Goal: Information Seeking & Learning: Learn about a topic

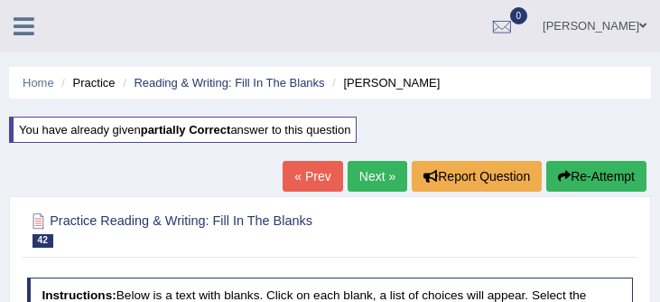
select select "career"
select select "figures"
select select "sets"
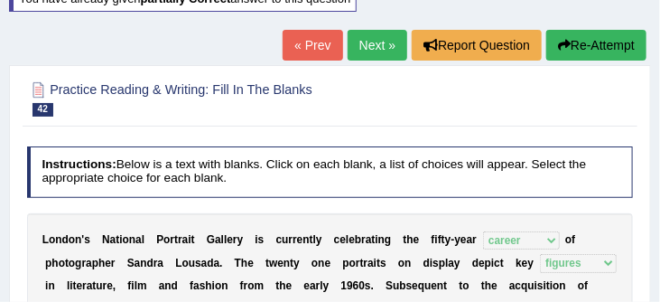
scroll to position [116, 0]
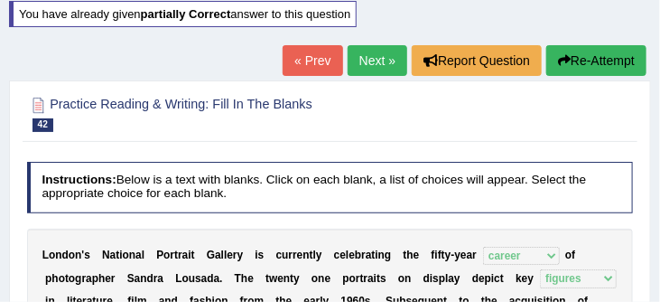
click at [362, 60] on link "Next »" at bounding box center [378, 60] width 60 height 31
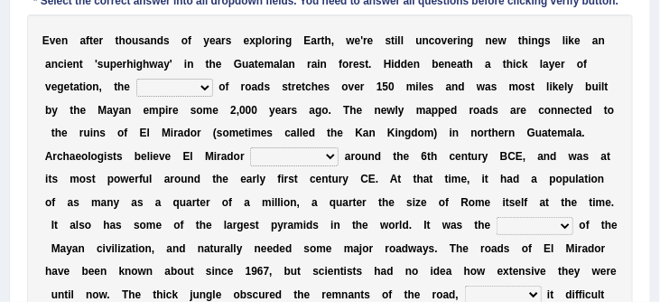
scroll to position [314, 0]
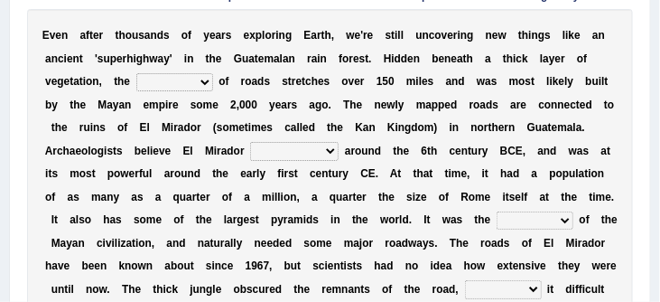
click at [207, 84] on select "network surface interface width" at bounding box center [174, 82] width 77 height 18
select select "surface"
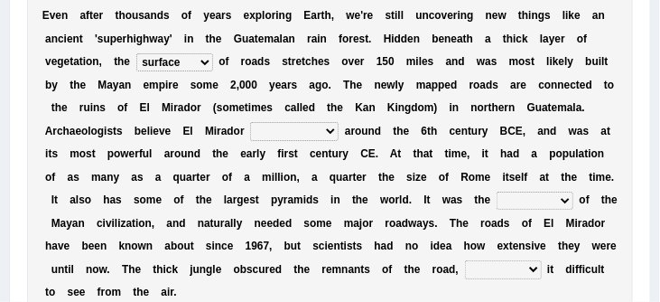
scroll to position [357, 0]
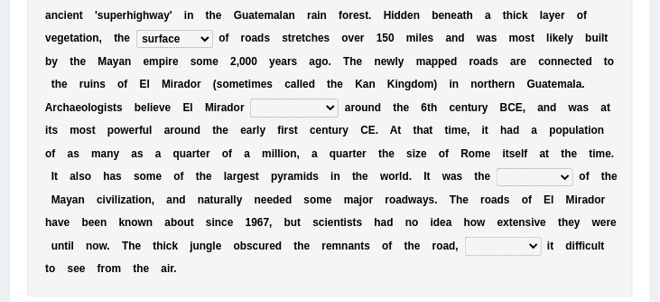
click at [328, 114] on select "has founded founded was founded was found" at bounding box center [294, 107] width 88 height 18
click at [329, 111] on select "has founded founded was founded was found" at bounding box center [294, 107] width 88 height 18
click at [327, 113] on select "has founded founded was founded was found" at bounding box center [294, 107] width 88 height 18
select select "was founded"
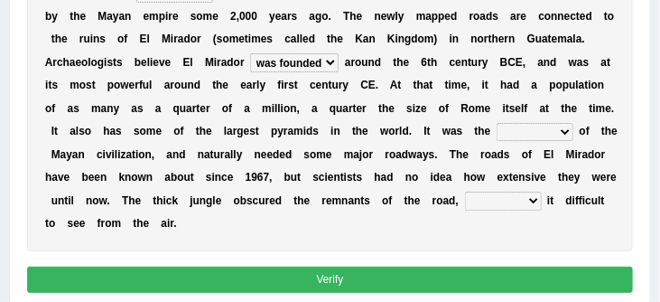
scroll to position [404, 0]
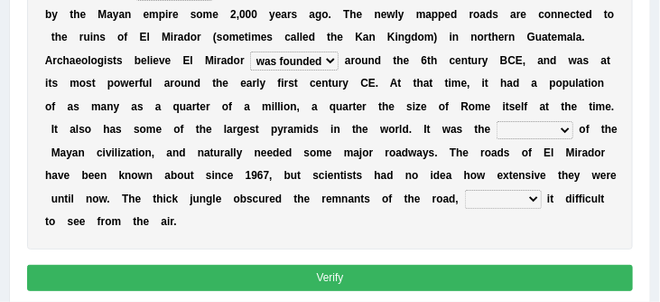
click at [565, 136] on select "volume heart column facet" at bounding box center [534, 130] width 77 height 18
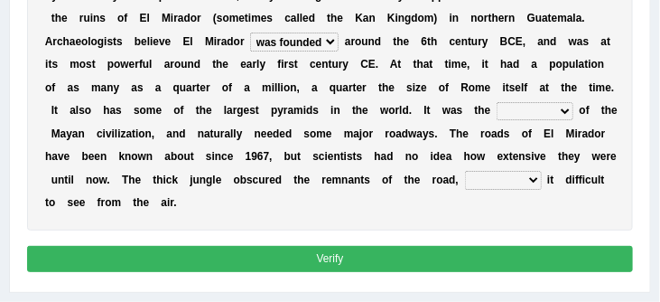
scroll to position [424, 0]
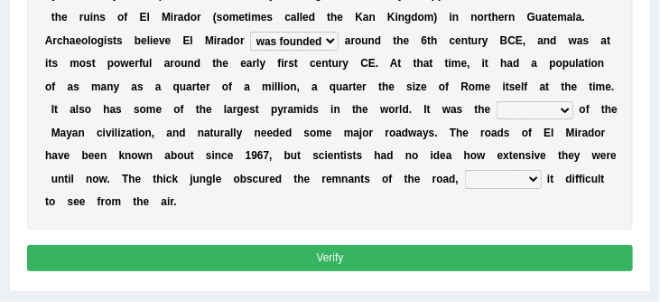
click at [542, 184] on select "makes making make made" at bounding box center [503, 179] width 77 height 18
select select "made"
click at [565, 112] on select "volume heart column facet" at bounding box center [534, 110] width 77 height 18
select select "heart"
click at [413, 265] on button "Verify" at bounding box center [330, 258] width 607 height 26
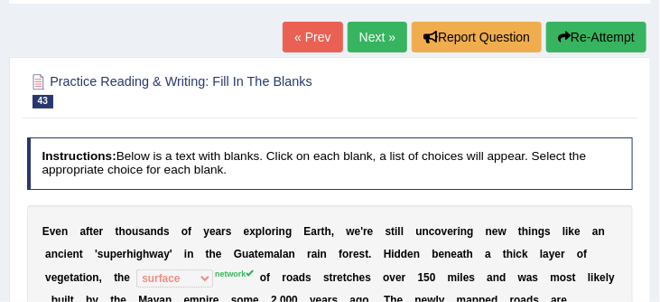
scroll to position [85, 0]
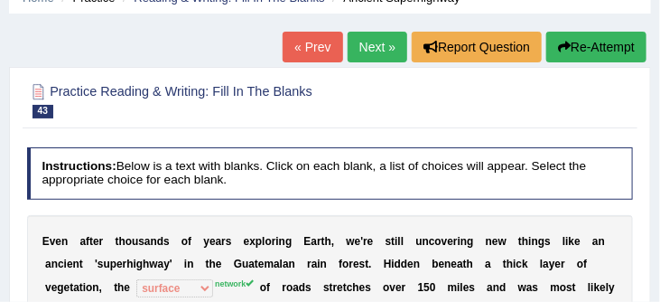
click at [591, 48] on button "Re-Attempt" at bounding box center [596, 47] width 100 height 31
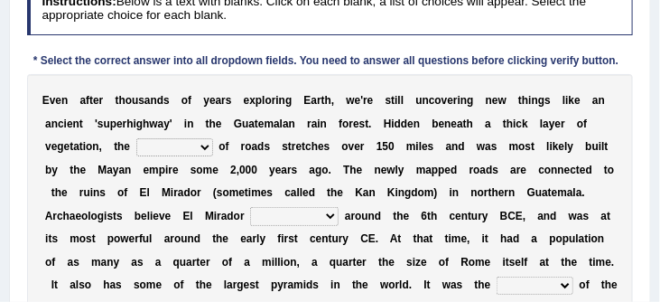
scroll to position [308, 0]
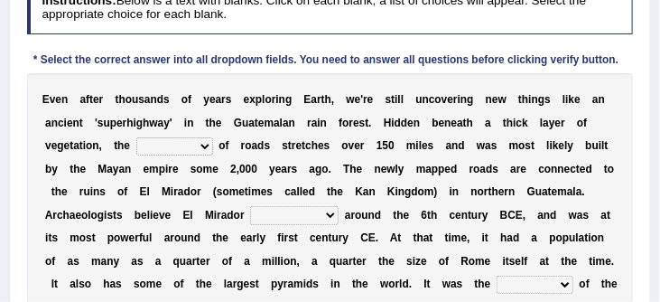
click at [207, 149] on select "network surface interface width" at bounding box center [174, 146] width 77 height 18
select select "network"
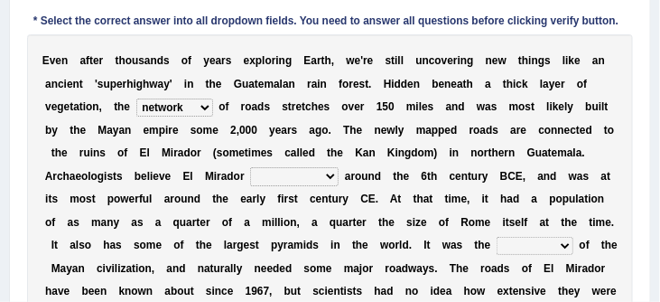
scroll to position [348, 0]
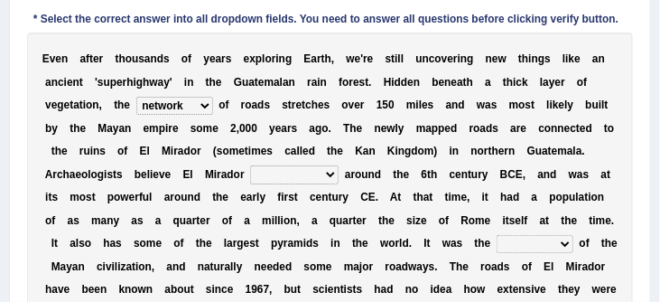
click at [331, 180] on select "has founded founded was founded was found" at bounding box center [294, 174] width 88 height 18
select select "was founded"
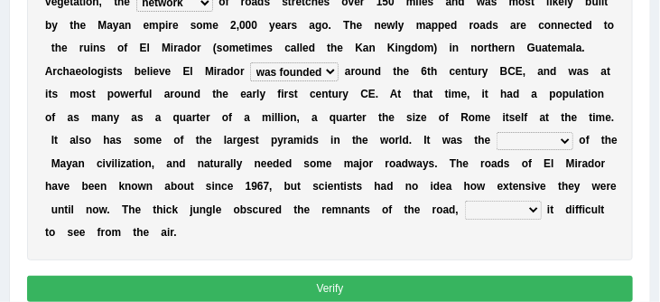
scroll to position [453, 0]
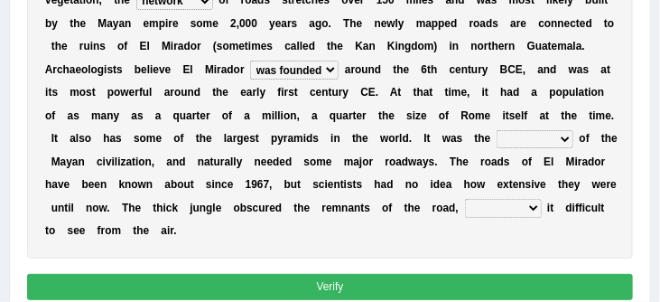
click at [567, 144] on select "volume heart column facet" at bounding box center [534, 139] width 77 height 18
select select "volume"
click at [542, 216] on select "makes making make made" at bounding box center [503, 208] width 77 height 18
select select "making"
click at [414, 285] on button "Verify" at bounding box center [330, 287] width 607 height 26
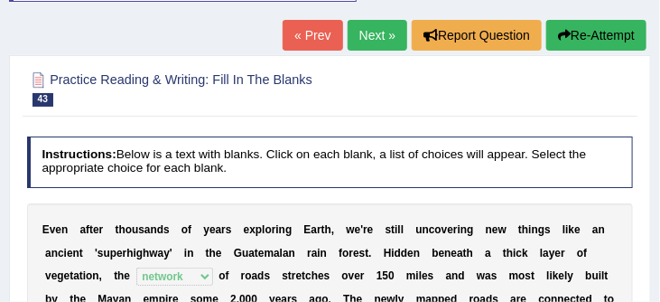
scroll to position [137, 0]
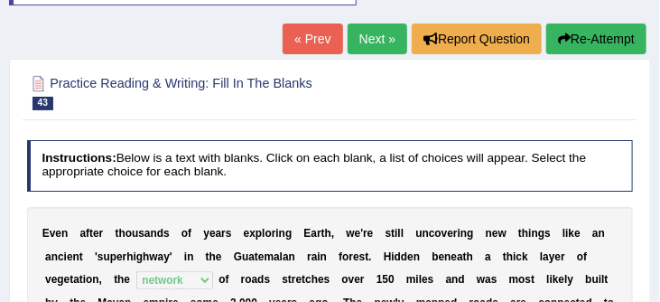
click at [368, 39] on link "Next »" at bounding box center [378, 38] width 60 height 31
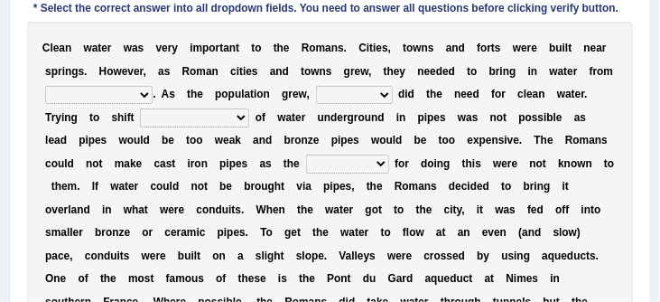
scroll to position [302, 0]
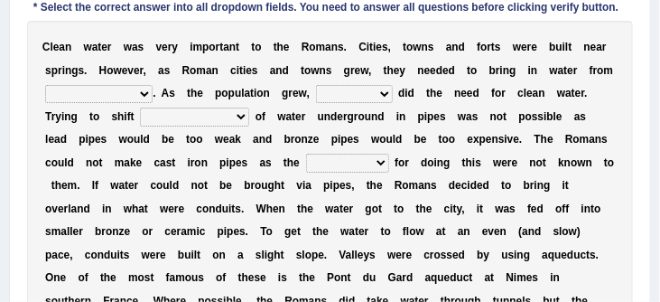
click at [141, 97] on select "further afield these origins different parts specific sources" at bounding box center [98, 94] width 107 height 18
select select "different parts"
click at [382, 97] on select "as well so how thus" at bounding box center [354, 94] width 77 height 18
select select "so"
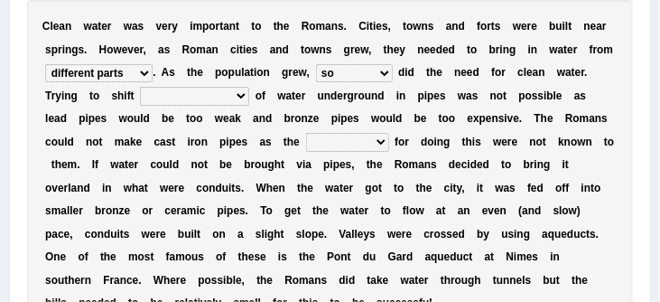
scroll to position [324, 0]
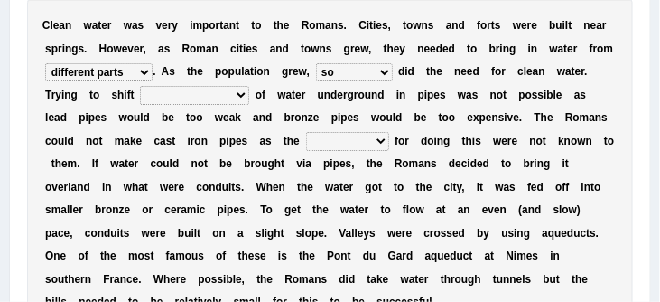
click at [240, 98] on select "few loads improper intakes relative levels large volumes" at bounding box center [194, 95] width 109 height 18
click at [239, 98] on select "few loads improper intakes relative levels large volumes" at bounding box center [194, 95] width 109 height 18
select select "relative levels"
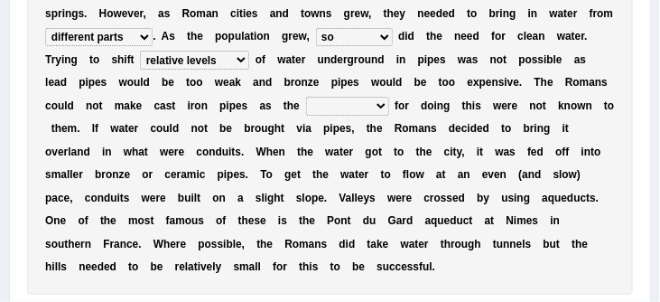
scroll to position [360, 0]
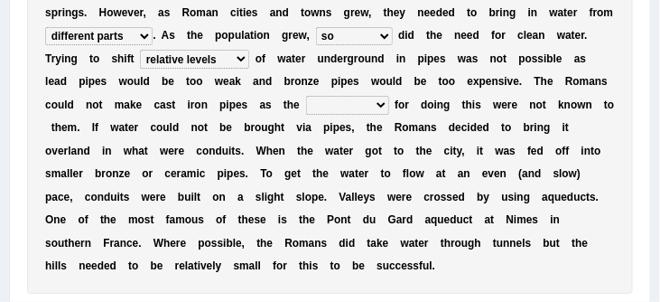
click at [379, 111] on select "spans scales proportions techniques" at bounding box center [347, 105] width 83 height 18
select select "proportions"
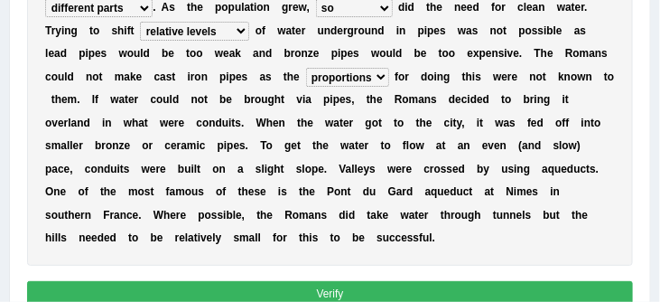
scroll to position [395, 0]
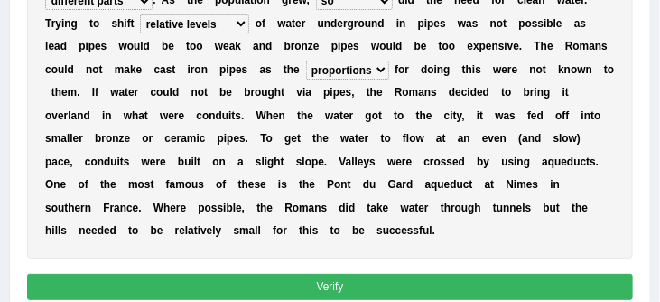
click at [326, 287] on button "Verify" at bounding box center [330, 287] width 607 height 26
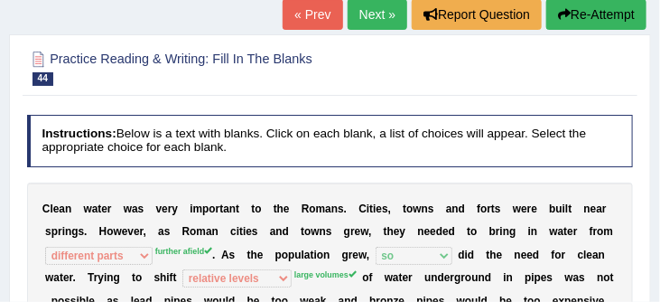
scroll to position [116, 0]
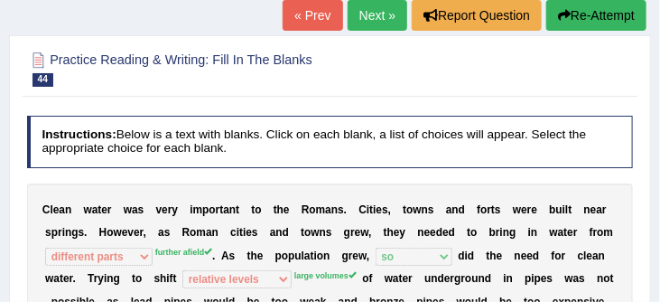
click at [591, 12] on button "Re-Attempt" at bounding box center [596, 15] width 100 height 31
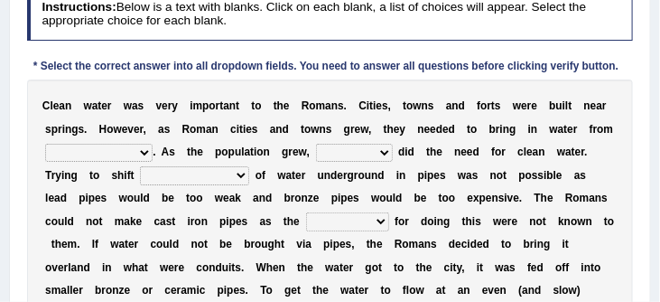
scroll to position [311, 0]
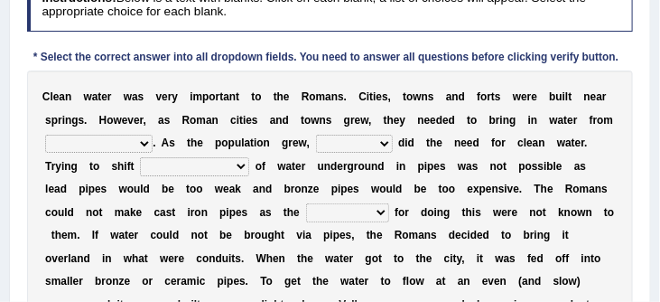
click at [142, 148] on select "further afield these origins different parts specific sources" at bounding box center [98, 144] width 107 height 18
select select "further afield"
click at [381, 148] on select "as well so how thus" at bounding box center [354, 144] width 77 height 18
select select "so"
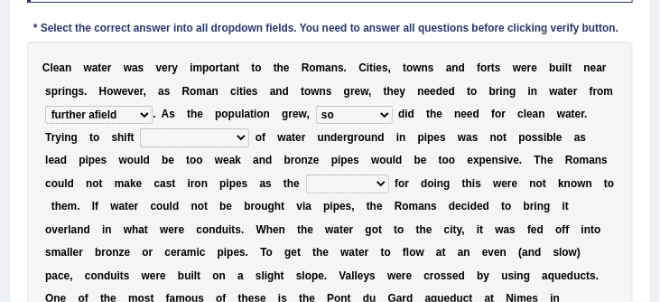
scroll to position [359, 0]
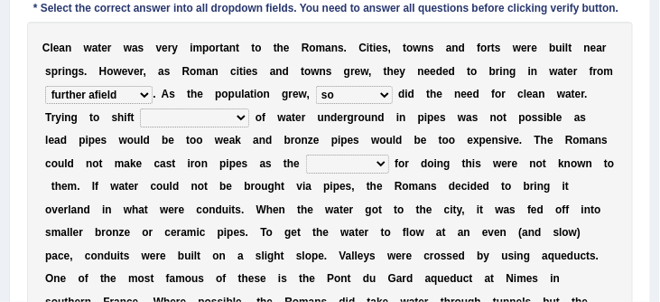
click at [237, 121] on select "few loads improper intakes relative levels large volumes" at bounding box center [194, 117] width 109 height 18
select select "large volumes"
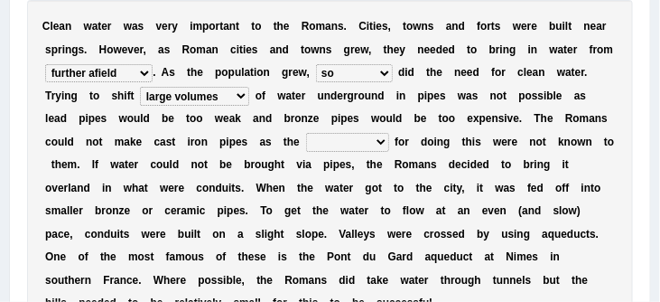
scroll to position [382, 0]
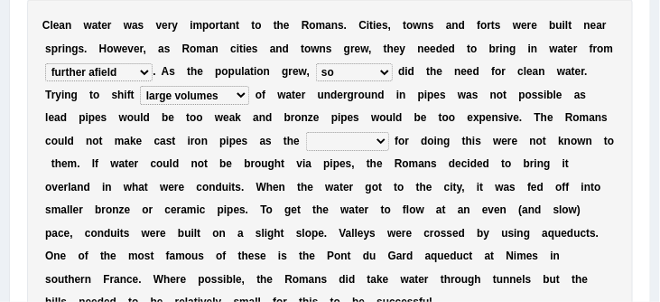
click at [379, 147] on select "spans scales proportions techniques" at bounding box center [347, 141] width 83 height 18
select select "techniques"
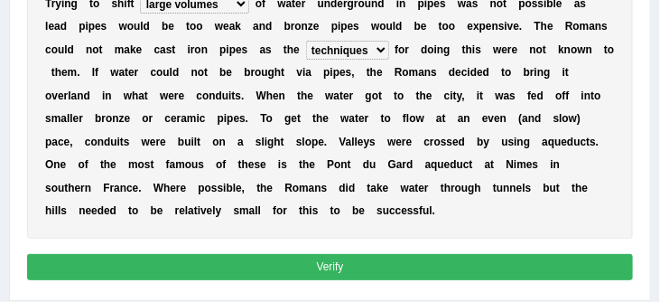
scroll to position [485, 0]
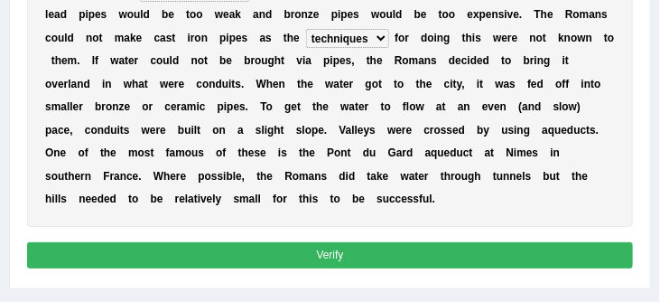
click at [350, 261] on button "Verify" at bounding box center [330, 255] width 607 height 26
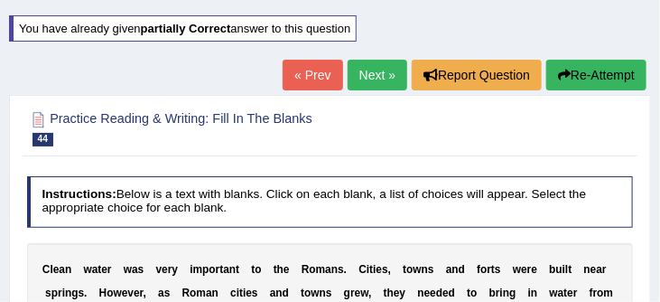
scroll to position [84, 0]
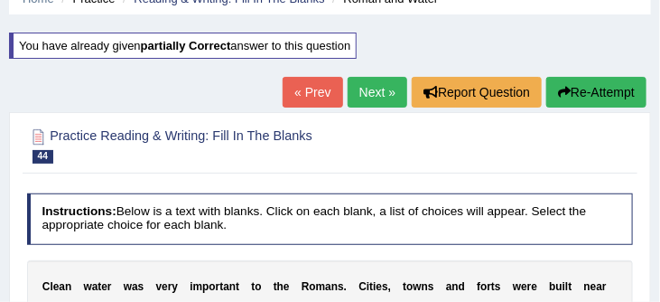
click at [367, 89] on link "Next »" at bounding box center [378, 92] width 60 height 31
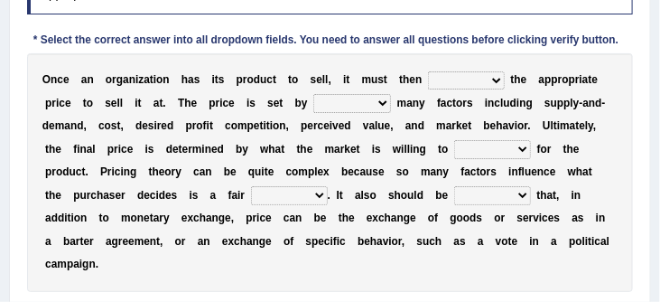
scroll to position [272, 0]
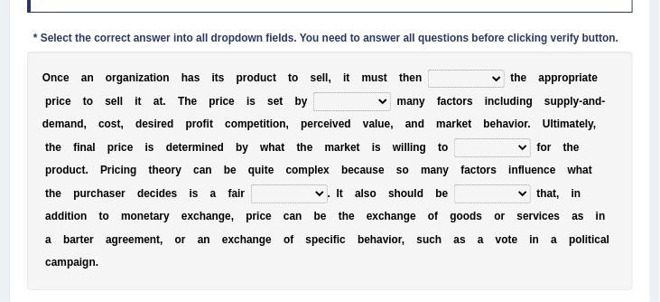
click at [496, 79] on select "tolerate determine fabricate fancy" at bounding box center [466, 79] width 77 height 18
select select "determine"
click at [379, 103] on select "comparing begetting balancing offsetting" at bounding box center [352, 101] width 78 height 18
select select "comparing"
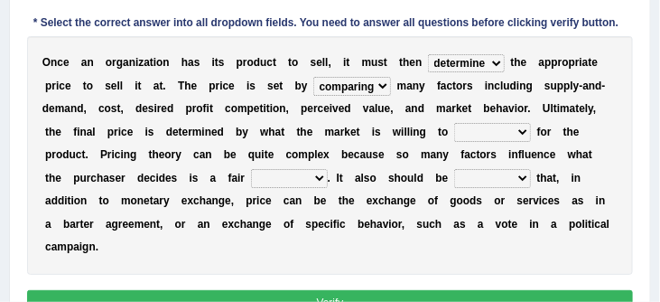
scroll to position [291, 0]
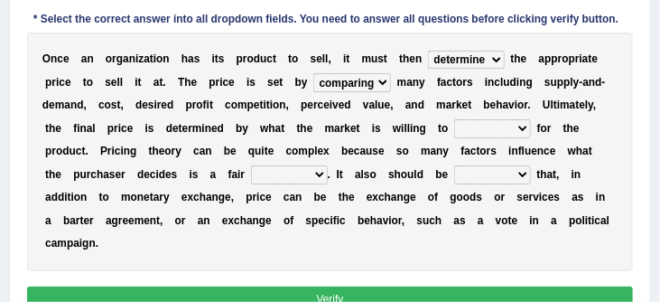
click at [523, 128] on select "consign design exchange prepare" at bounding box center [492, 128] width 77 height 18
select select "design"
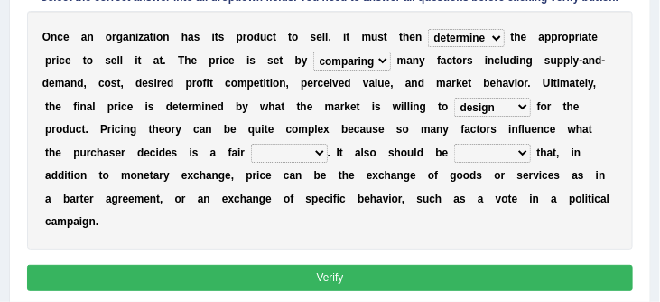
scroll to position [313, 0]
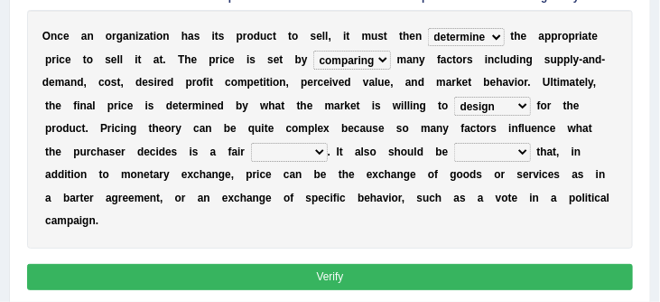
click at [320, 157] on select "addition shape content value" at bounding box center [289, 152] width 77 height 18
select select "value"
click at [522, 153] on select "explained enlarged overrated noted" at bounding box center [492, 152] width 77 height 18
select select "overrated"
click at [447, 276] on button "Verify" at bounding box center [330, 277] width 607 height 26
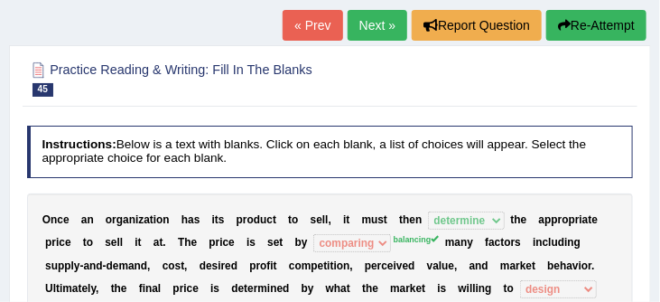
scroll to position [103, 0]
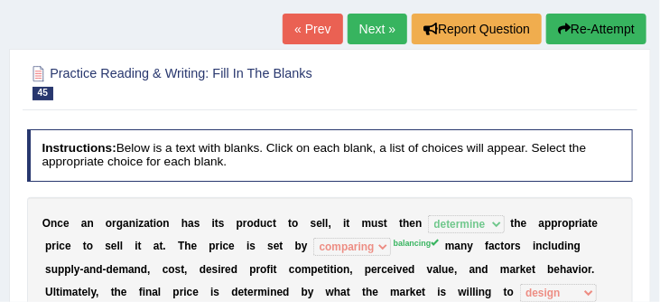
click at [582, 34] on button "Re-Attempt" at bounding box center [596, 29] width 100 height 31
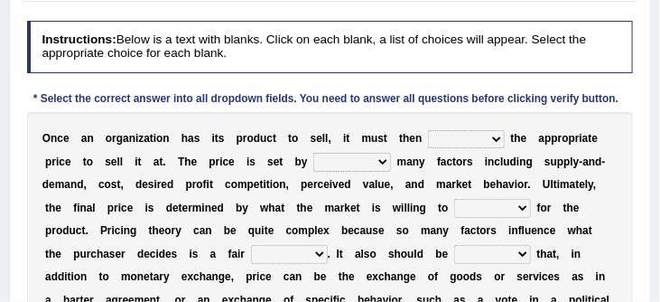
scroll to position [269, 0]
click at [497, 139] on select "tolerate determine fabricate fancy" at bounding box center [466, 139] width 77 height 18
select select "determine"
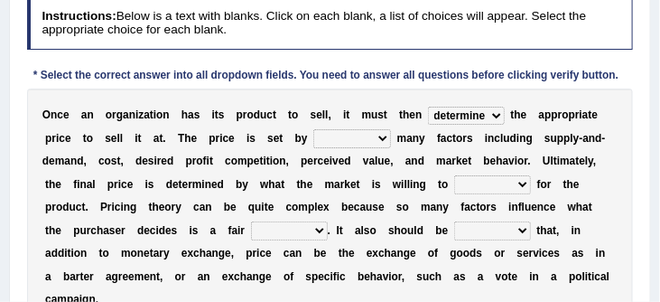
scroll to position [293, 0]
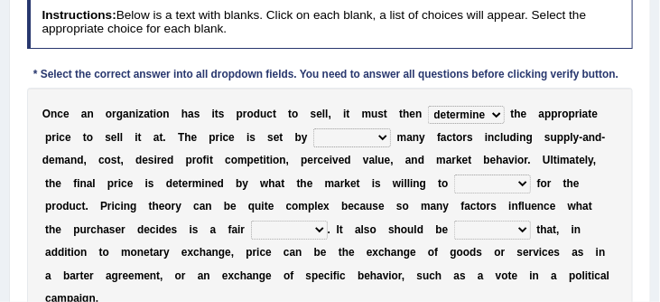
click at [498, 116] on select "tolerate determine fabricate fancy" at bounding box center [466, 115] width 77 height 18
click at [384, 142] on select "comparing begetting balancing offsetting" at bounding box center [352, 137] width 78 height 18
select select "balancing"
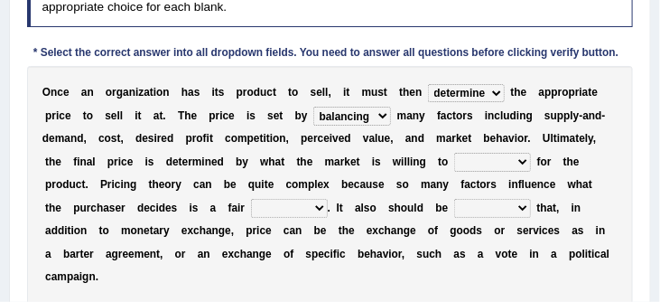
scroll to position [318, 0]
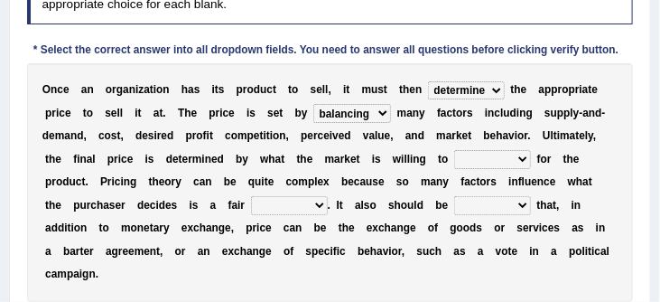
click at [522, 162] on select "consign design exchange prepare" at bounding box center [492, 159] width 77 height 18
select select "exchange"
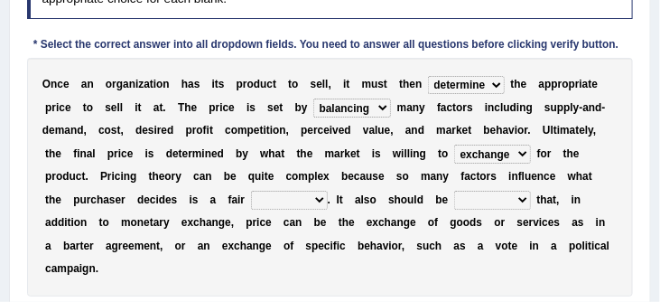
scroll to position [326, 0]
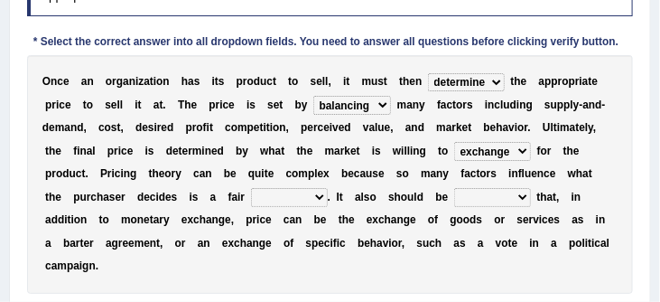
click at [319, 202] on select "addition shape content value" at bounding box center [289, 197] width 77 height 18
select select "shape"
click at [520, 203] on select "explained enlarged overrated noted" at bounding box center [492, 197] width 77 height 18
select select "noted"
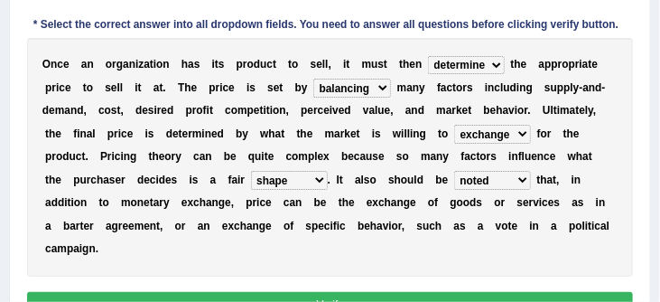
scroll to position [350, 0]
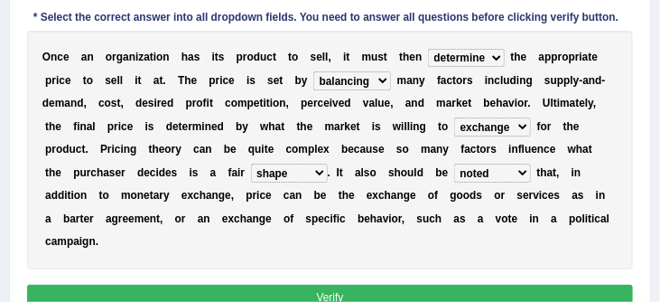
click at [385, 295] on button "Verify" at bounding box center [330, 297] width 607 height 26
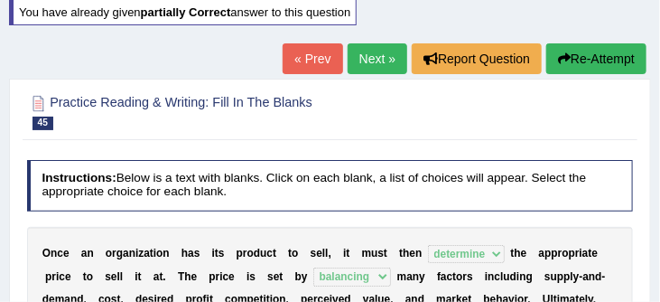
scroll to position [117, 0]
click at [367, 52] on link "Next »" at bounding box center [378, 58] width 60 height 31
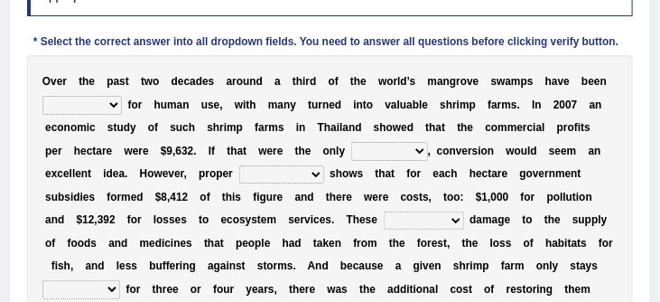
scroll to position [276, 0]
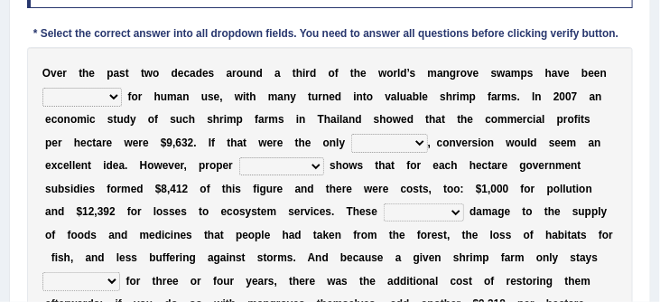
click at [110, 101] on select "rearranged exchanged conserved converted" at bounding box center [81, 97] width 79 height 18
select select "rearranged"
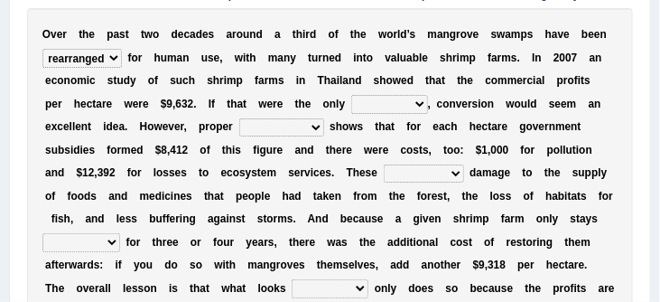
scroll to position [315, 0]
click at [424, 108] on select "index eliment choice factor" at bounding box center [389, 104] width 77 height 18
select select "choice"
click at [313, 131] on select "accounting percentage aggregation division" at bounding box center [281, 127] width 85 height 18
select select "accounting"
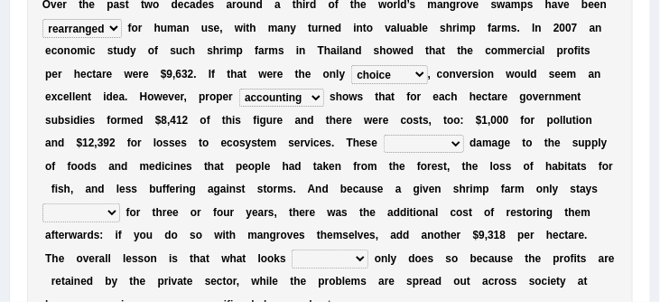
scroll to position [348, 0]
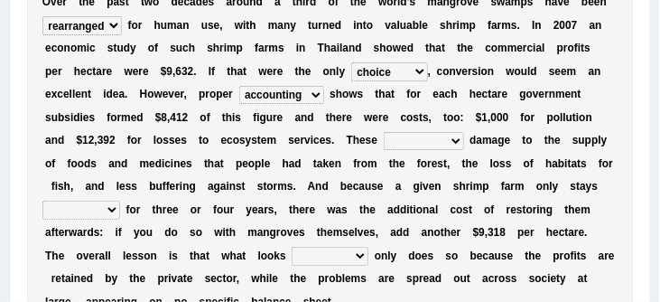
click at [451, 144] on select "comprised uneven neglected augmented" at bounding box center [424, 141] width 80 height 18
select select "comprised"
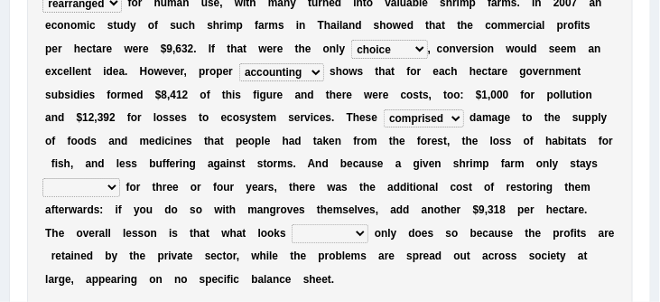
scroll to position [376, 0]
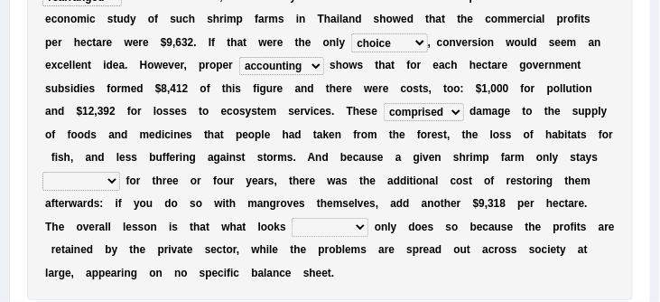
click at [110, 188] on select "interactive distinctive productive collective" at bounding box center [81, 181] width 78 height 18
click at [111, 187] on select "interactive distinctive productive collective" at bounding box center [81, 181] width 78 height 18
select select "collective"
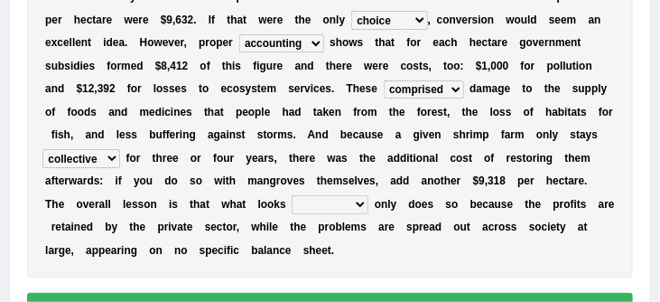
click at [337, 211] on select "beneficial immediate modest moderate" at bounding box center [330, 204] width 77 height 18
select select "beneficial"
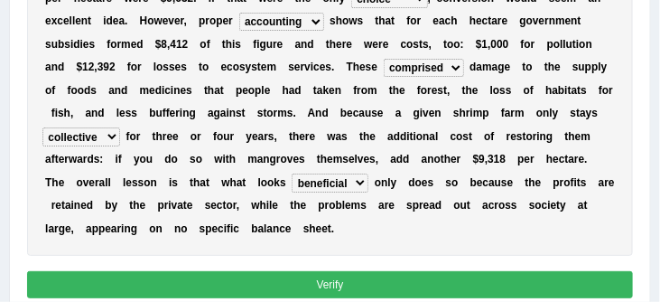
click at [325, 290] on button "Verify" at bounding box center [330, 284] width 607 height 26
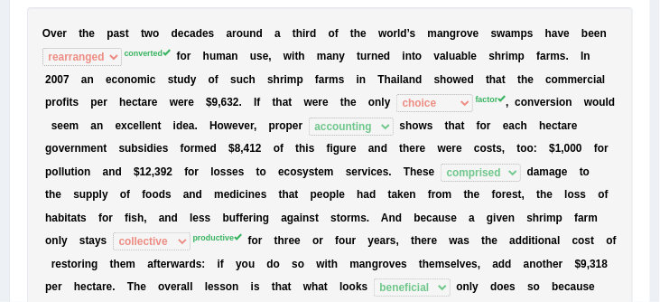
scroll to position [283, 0]
